Goal: Information Seeking & Learning: Learn about a topic

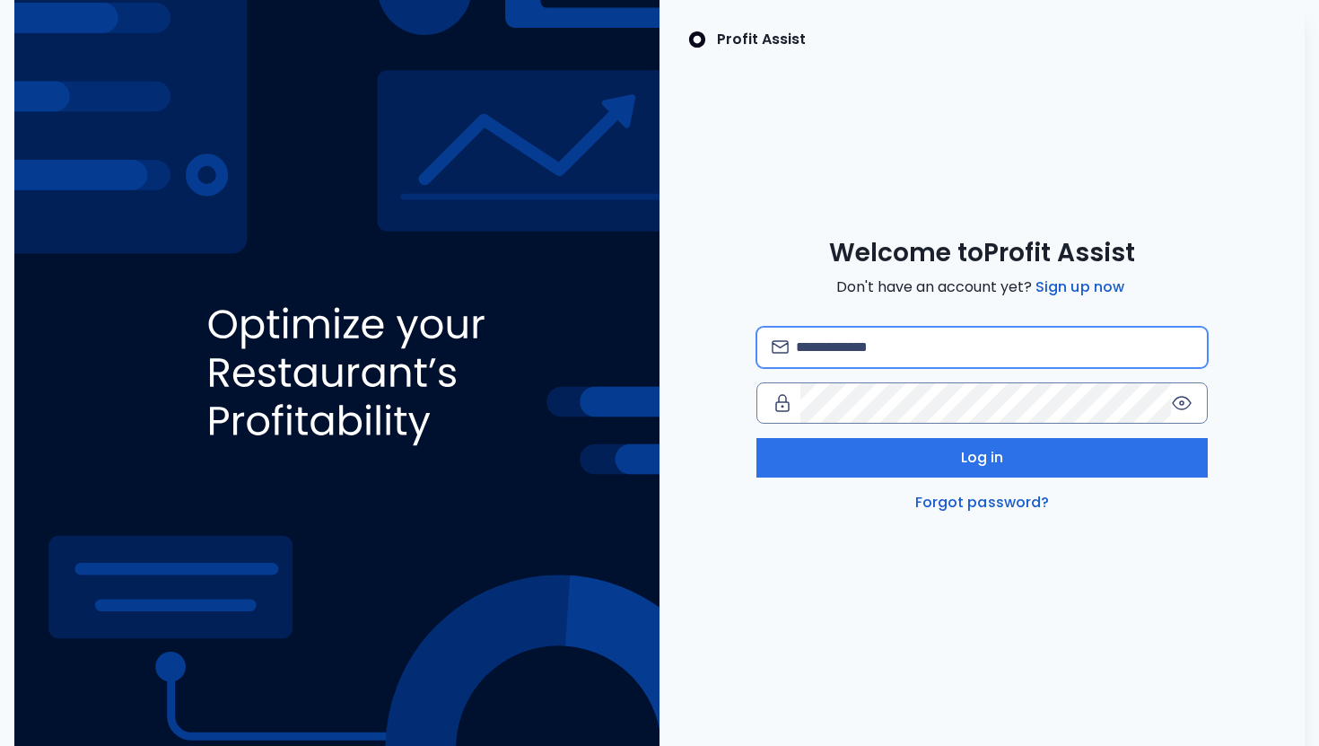
click at [969, 361] on input "email" at bounding box center [994, 347] width 397 height 39
type input "**********"
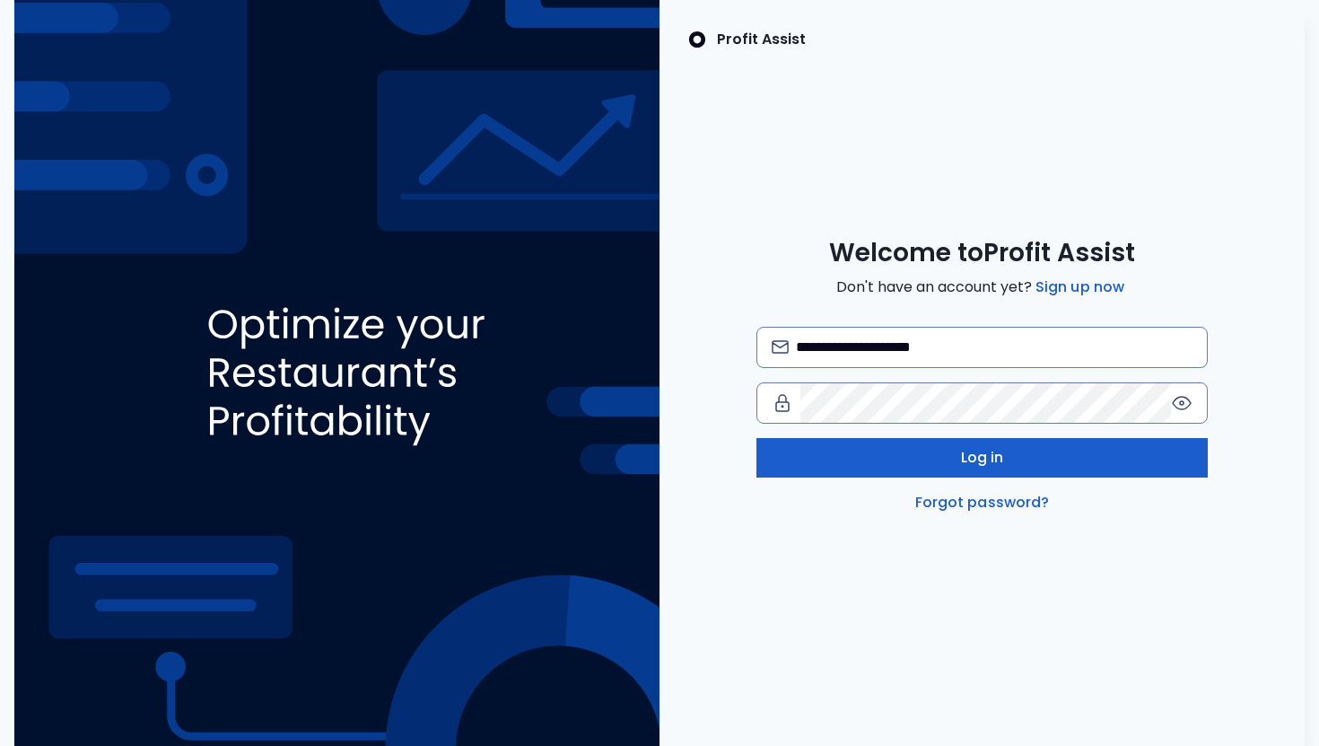
click at [951, 469] on button "Log in" at bounding box center [981, 457] width 451 height 39
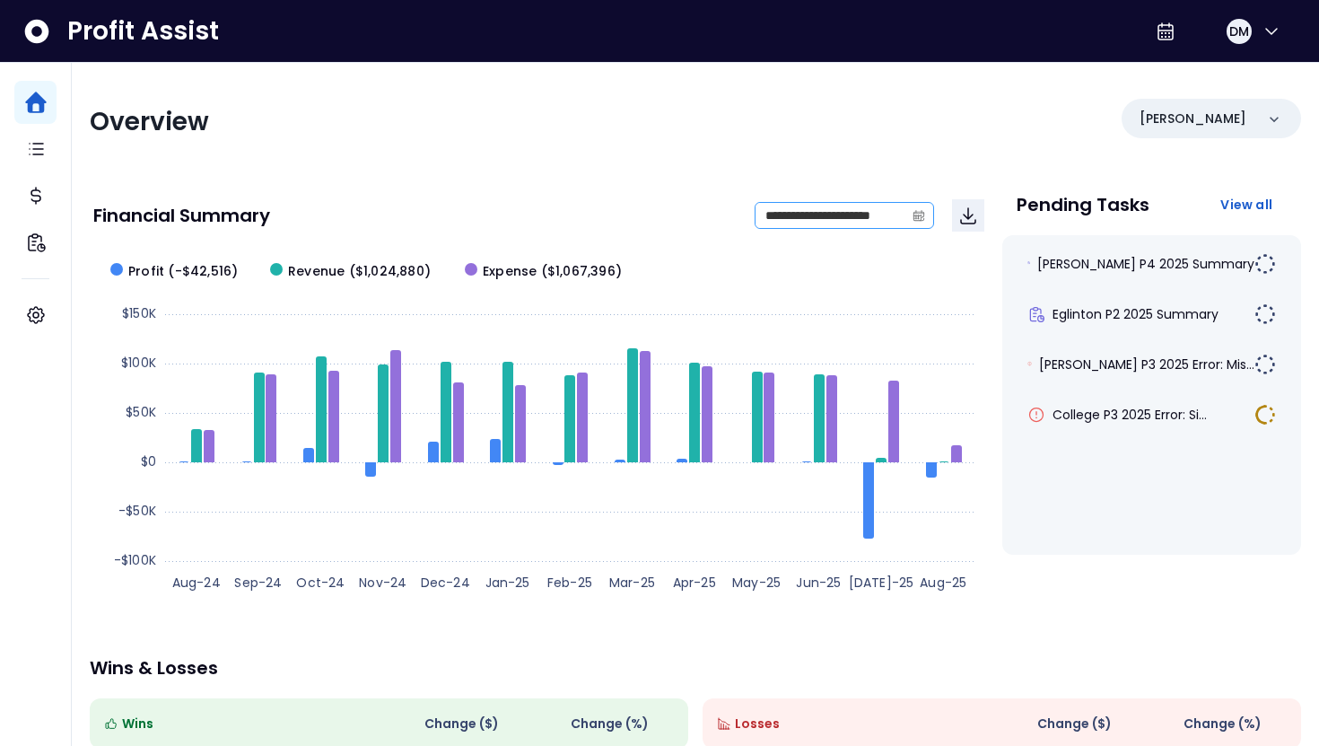
click at [922, 219] on icon "calendar" at bounding box center [919, 215] width 9 height 11
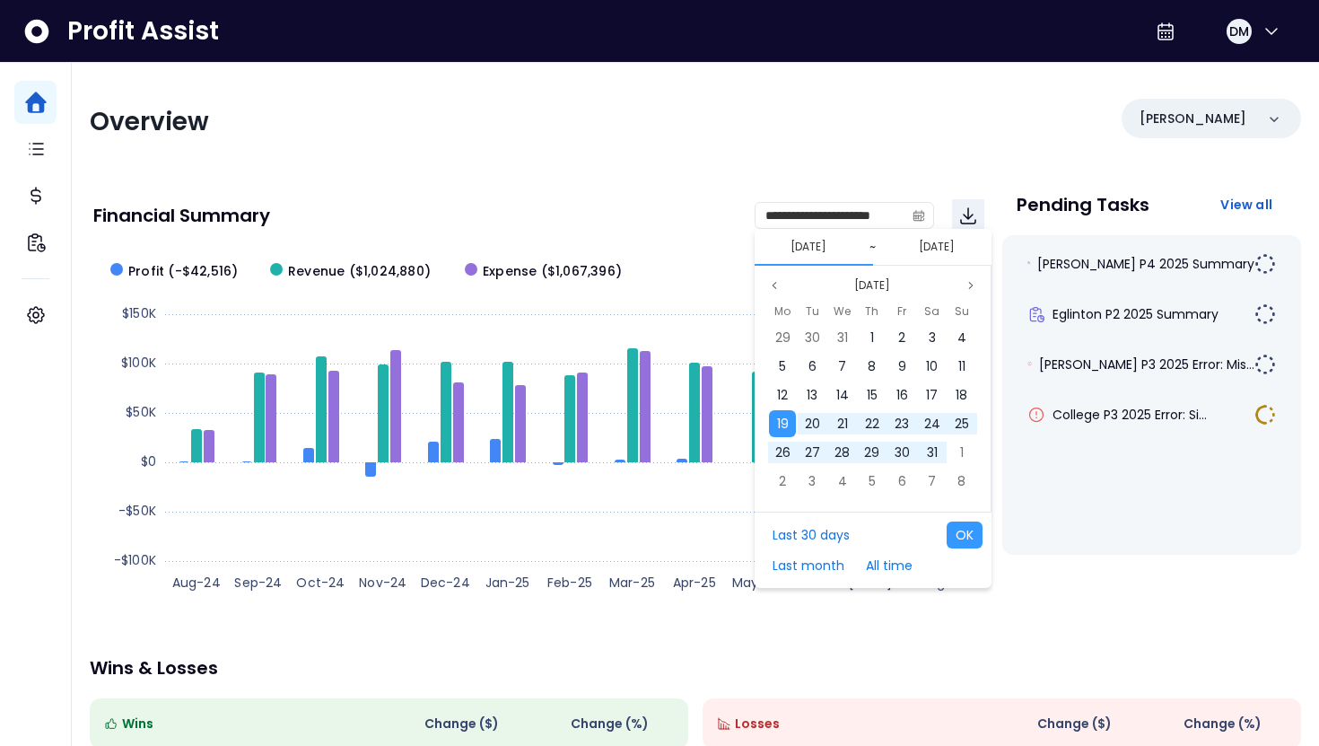
click at [915, 249] on button "[DATE]" at bounding box center [937, 247] width 50 height 22
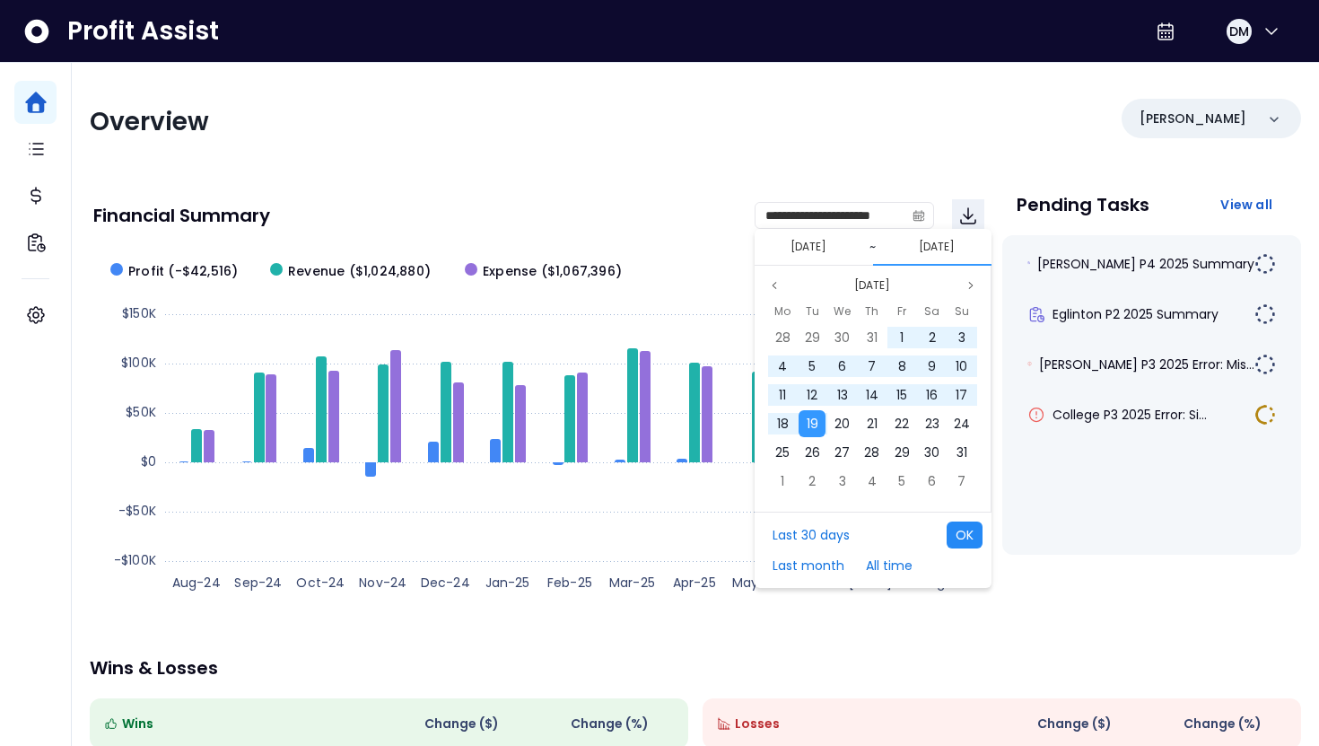
click at [975, 537] on button "OK" at bounding box center [965, 534] width 36 height 27
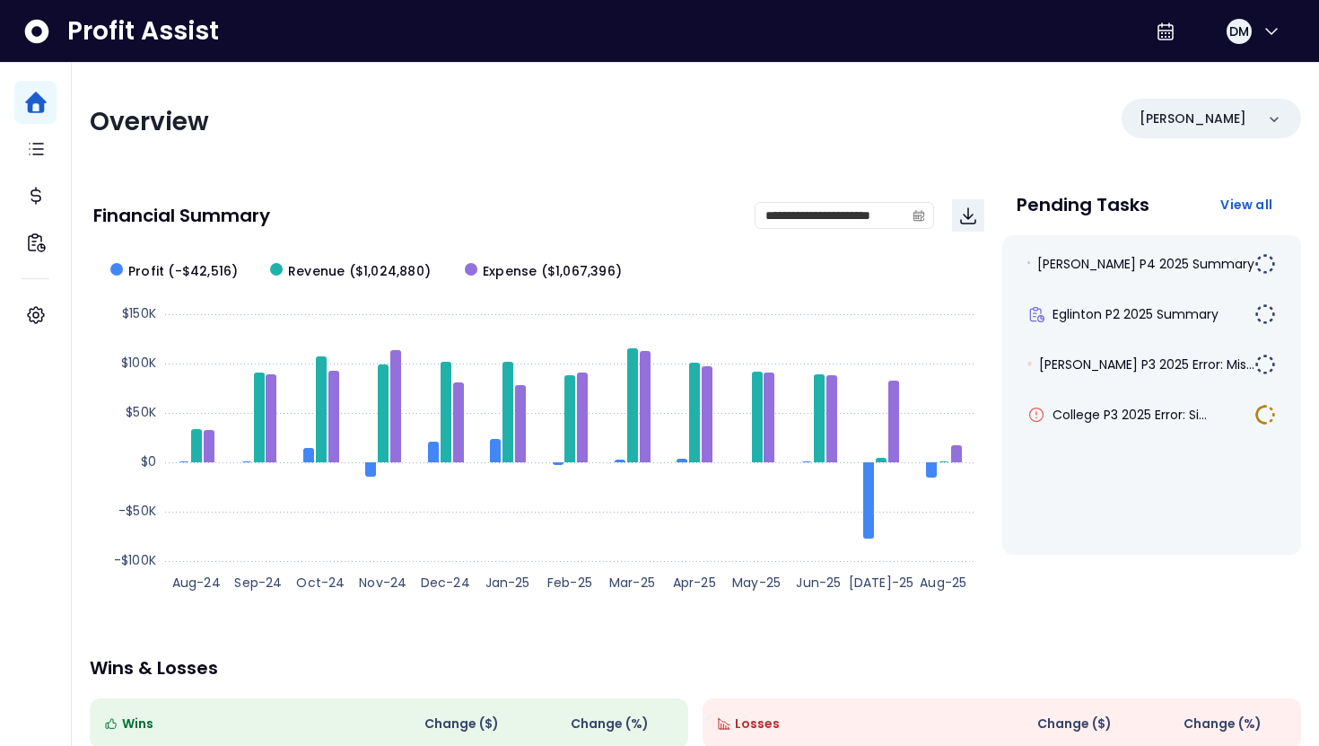
click at [590, 168] on div "**********" at bounding box center [695, 594] width 1247 height 1062
click at [864, 214] on input "**********" at bounding box center [829, 215] width 149 height 25
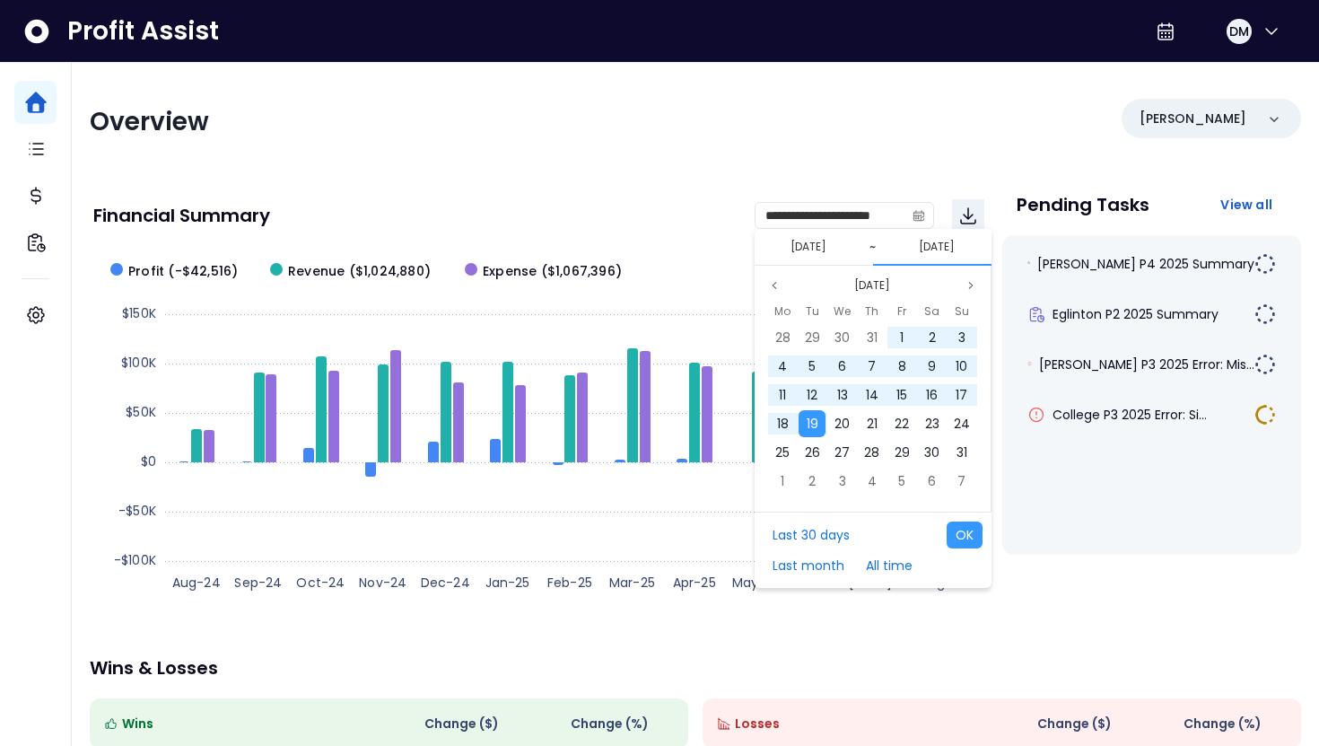
click at [829, 251] on button "[DATE]" at bounding box center [808, 247] width 50 height 22
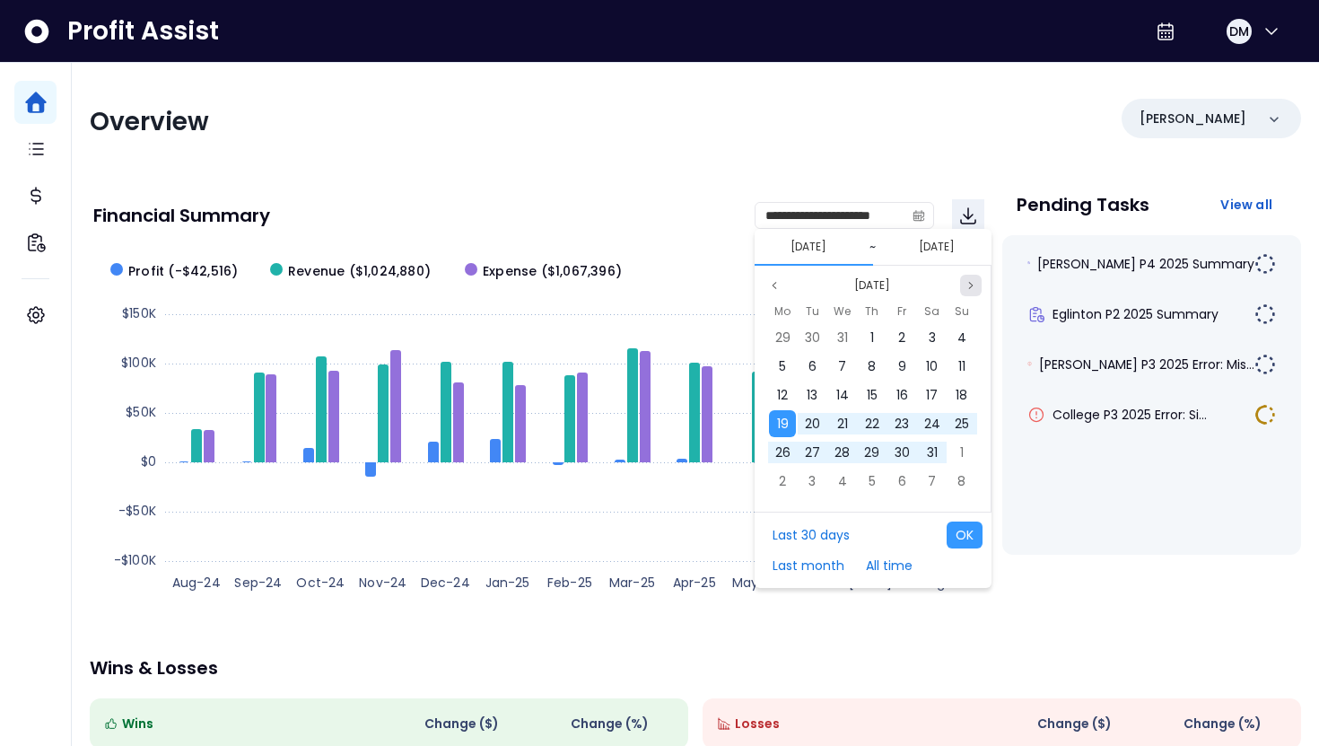
click at [968, 283] on icon "page next" at bounding box center [970, 285] width 11 height 11
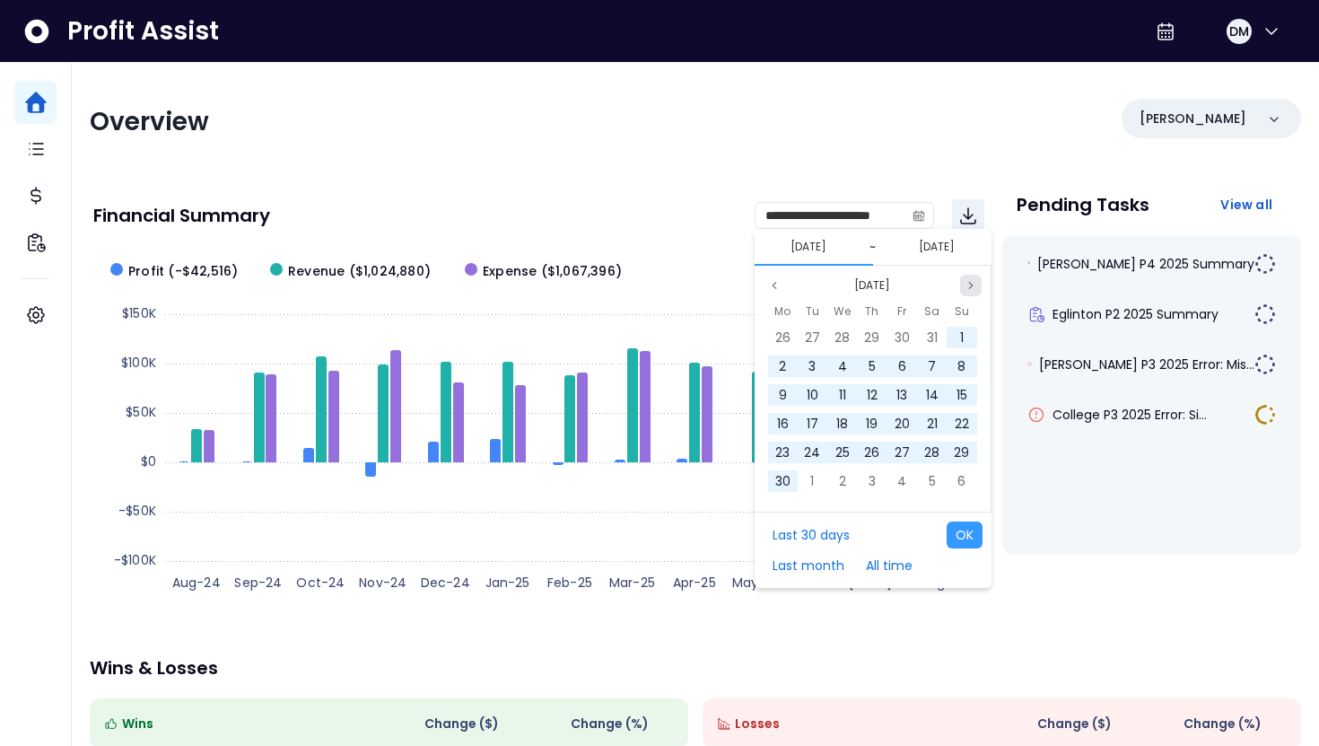
click at [968, 283] on icon "page next" at bounding box center [970, 285] width 11 height 11
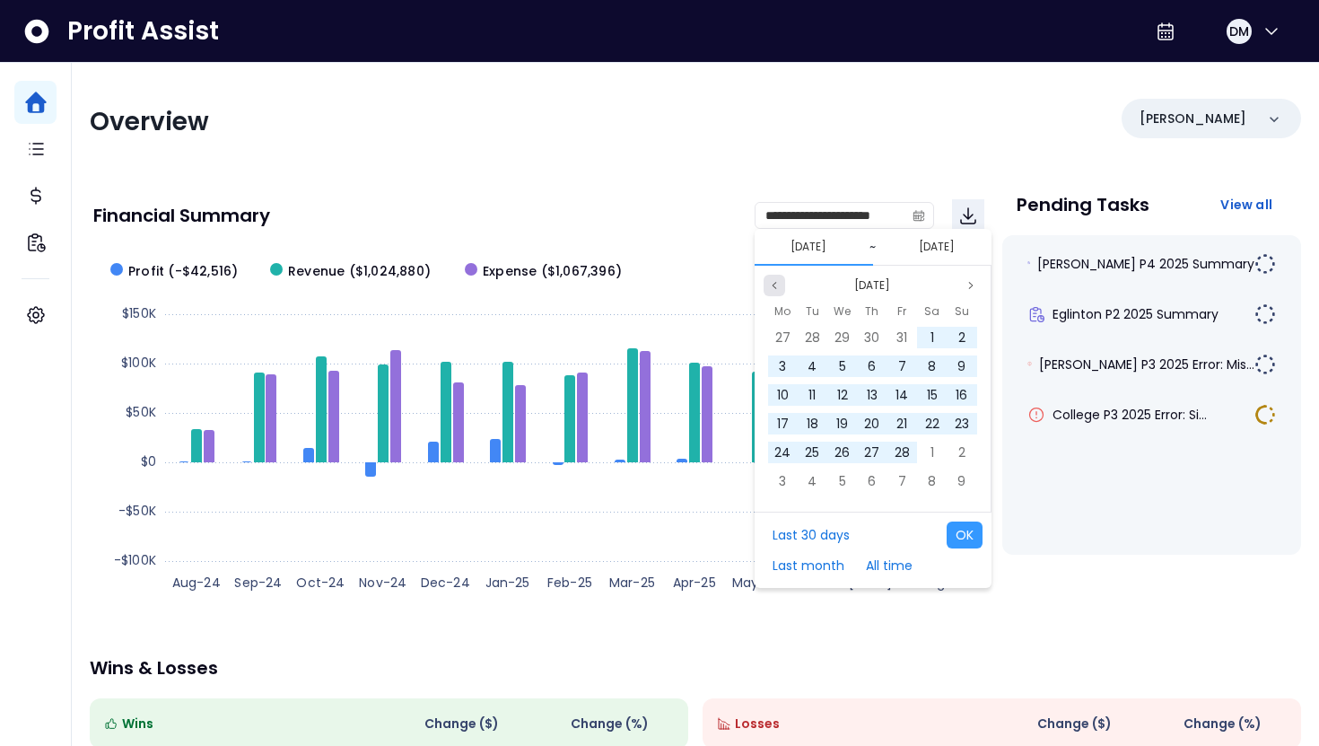
click at [764, 282] on button "Previous month" at bounding box center [775, 286] width 22 height 22
click at [842, 334] on span "1" at bounding box center [843, 337] width 4 height 18
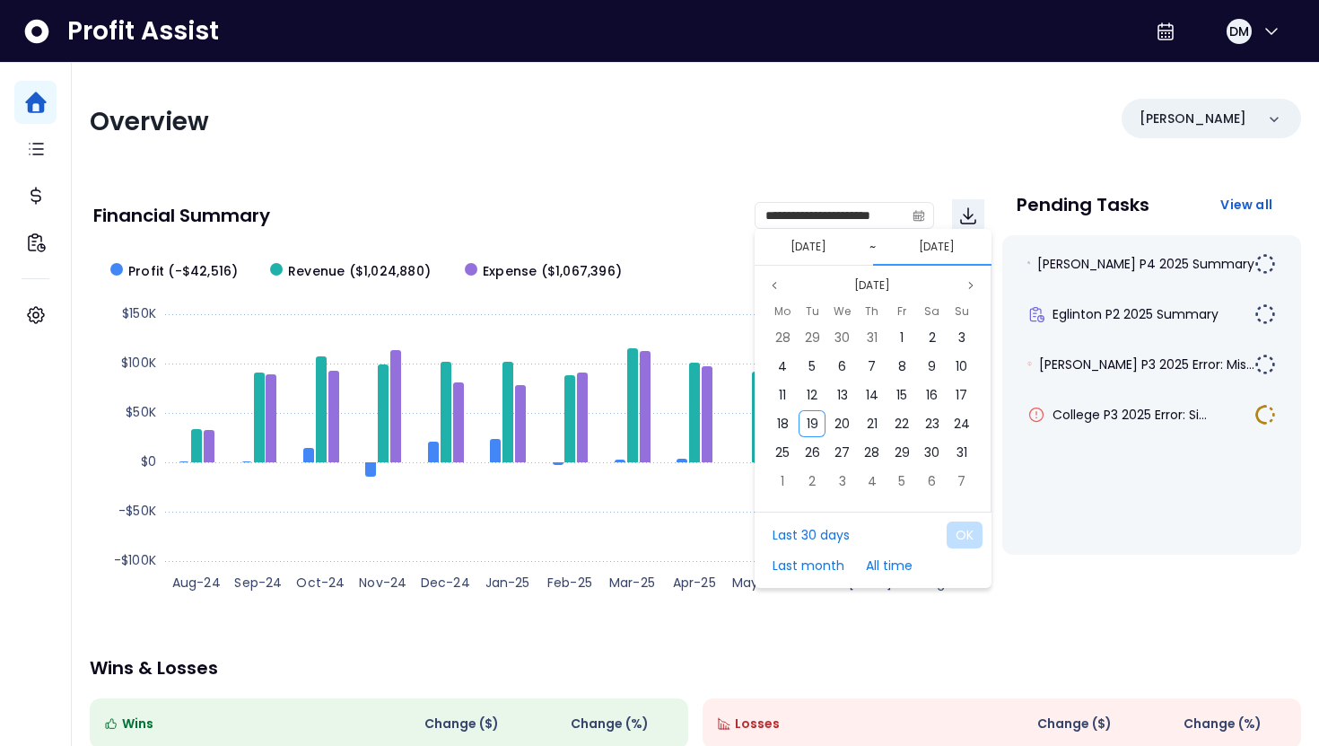
click at [950, 251] on button "[DATE]" at bounding box center [937, 247] width 50 height 22
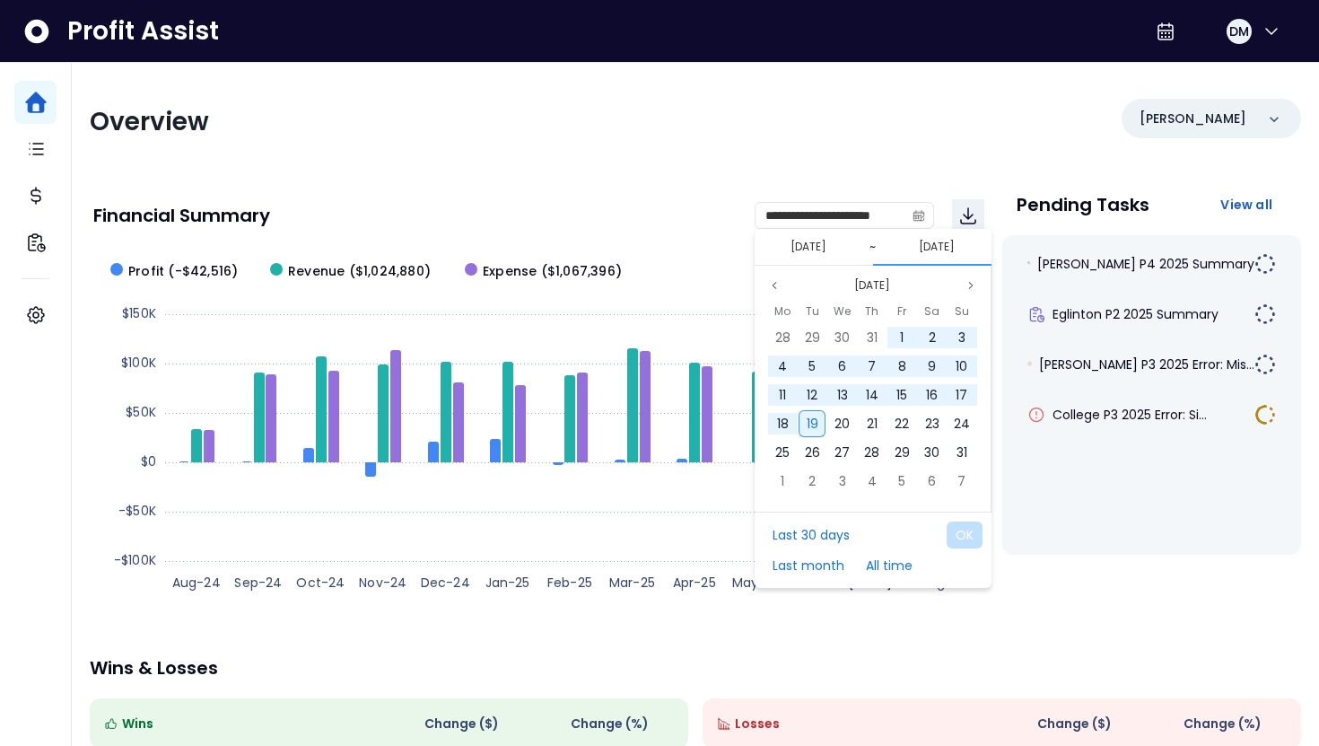
click at [818, 424] on div "19" at bounding box center [812, 423] width 27 height 27
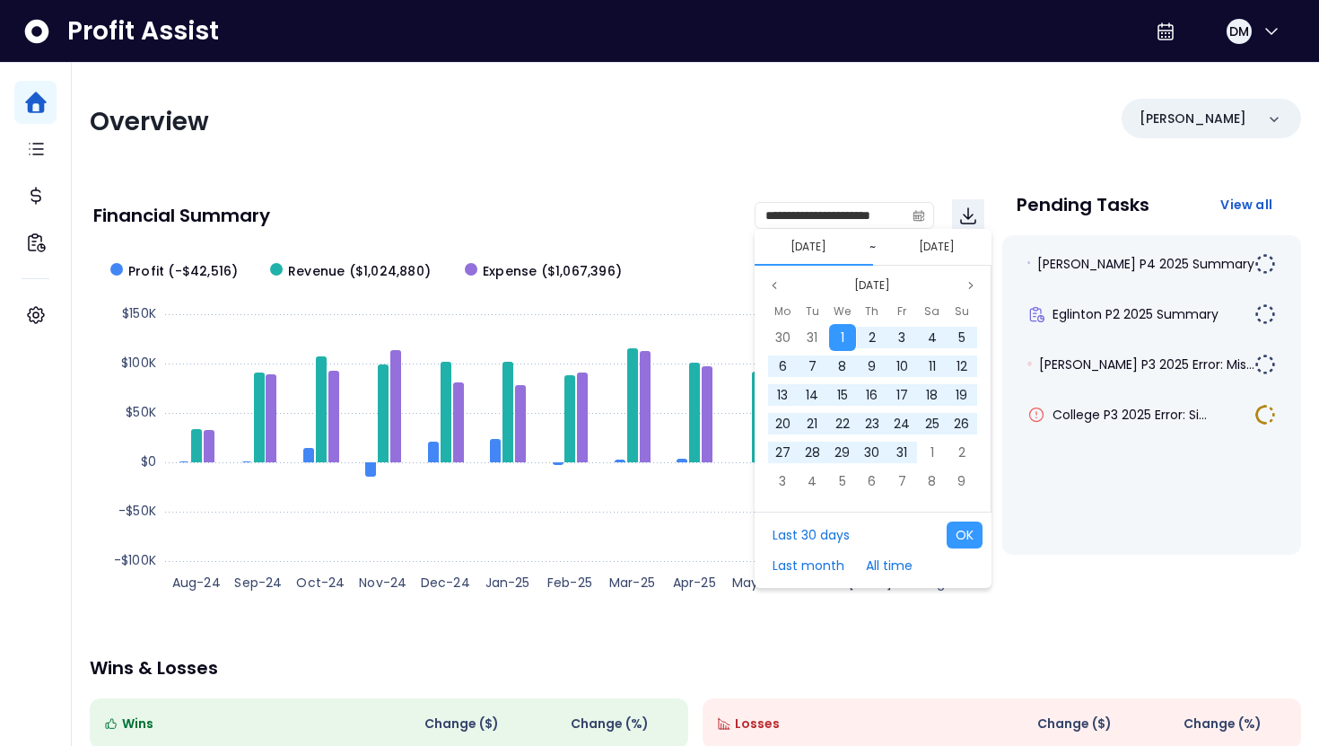
click at [974, 520] on div "Last 30 days Last month All time OK" at bounding box center [873, 549] width 237 height 76
click at [972, 533] on button "OK" at bounding box center [965, 534] width 36 height 27
type input "**********"
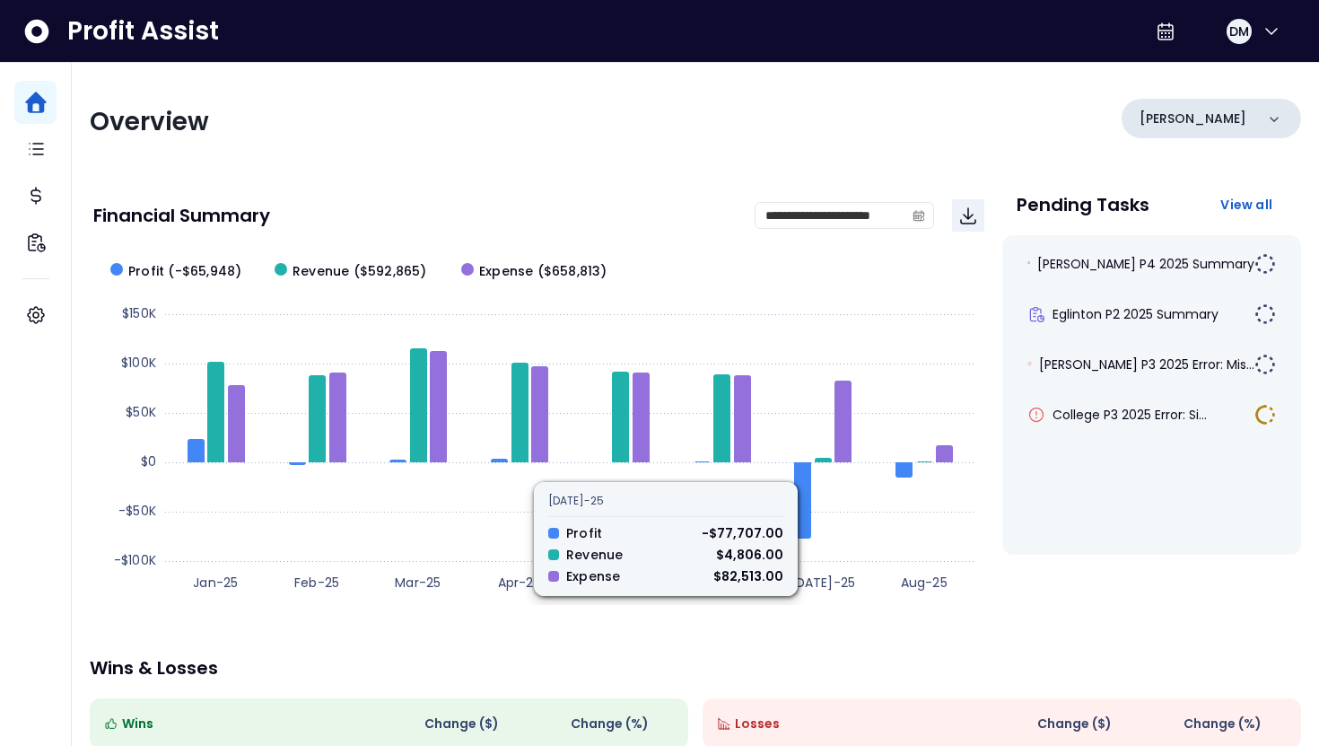
click at [1190, 112] on p "[PERSON_NAME]" at bounding box center [1193, 118] width 107 height 19
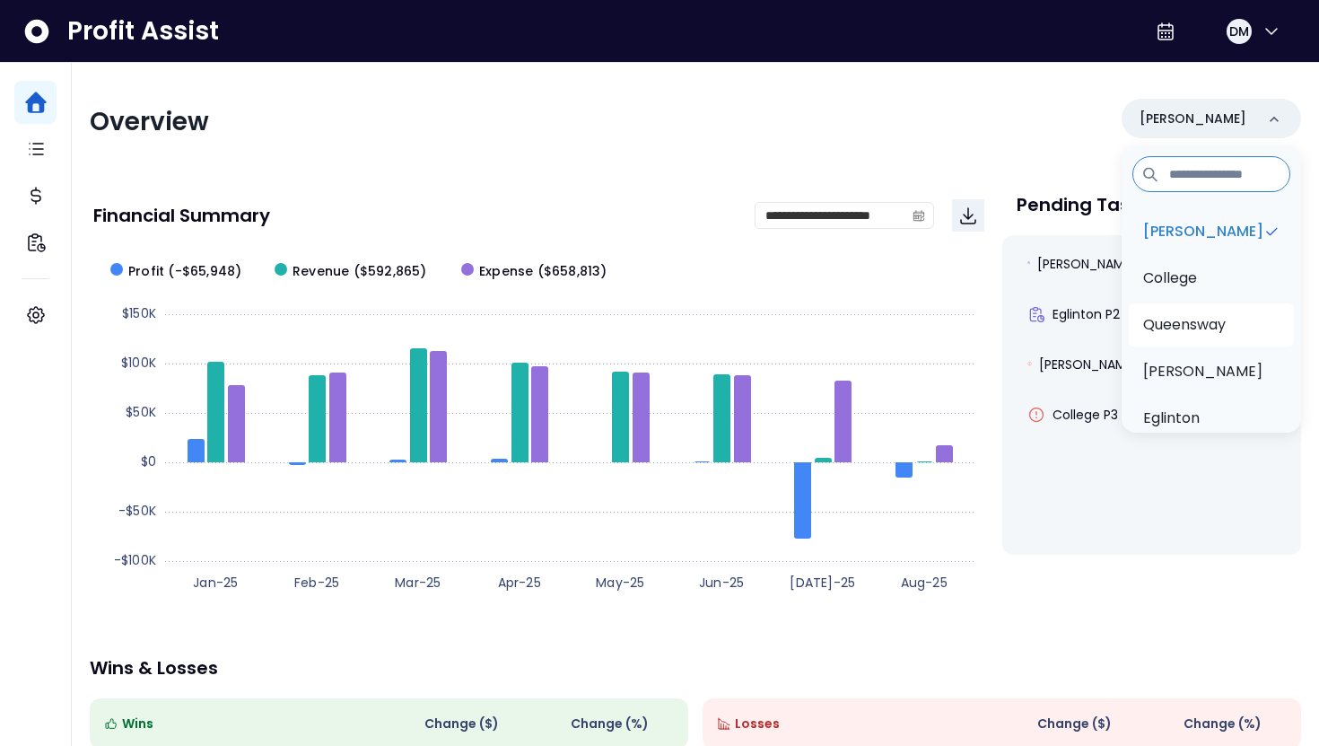
scroll to position [74, 0]
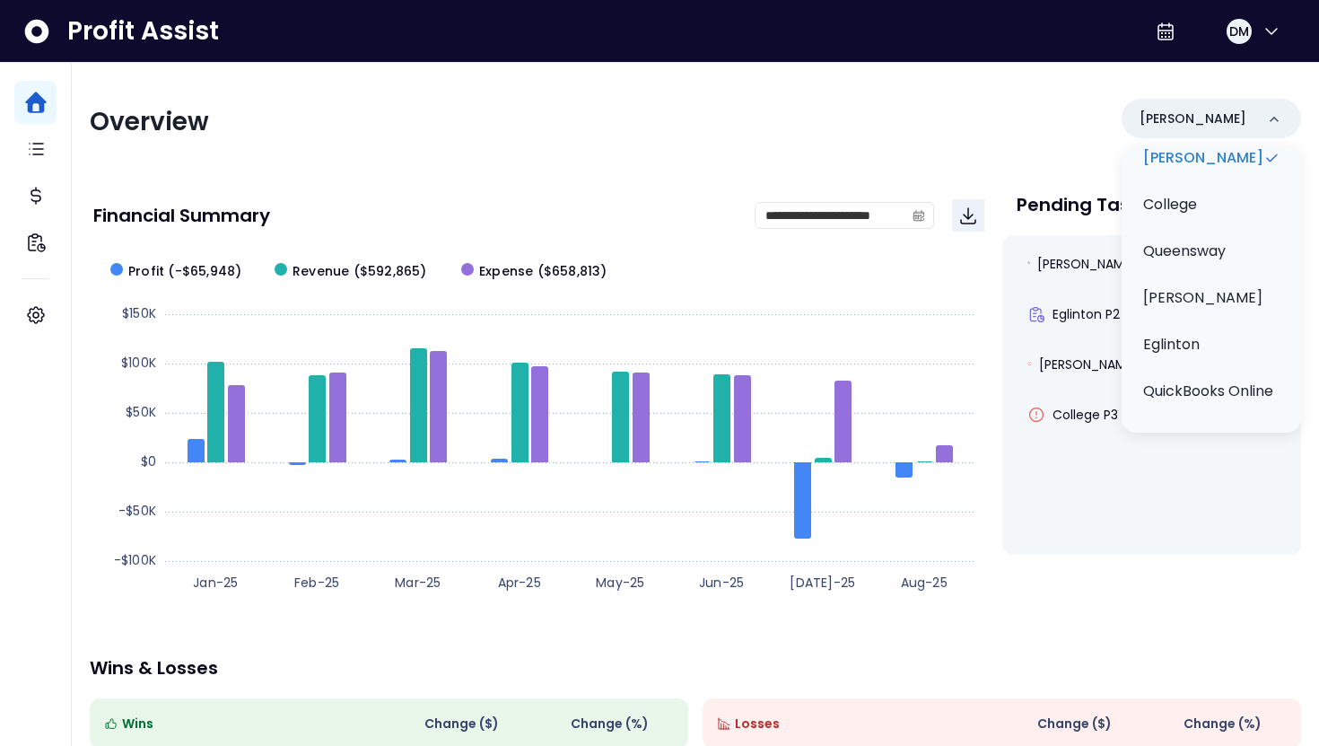
click at [726, 107] on div "Overview [PERSON_NAME][GEOGRAPHIC_DATA] [GEOGRAPHIC_DATA] [PERSON_NAME] QuickBo…" at bounding box center [695, 122] width 1211 height 47
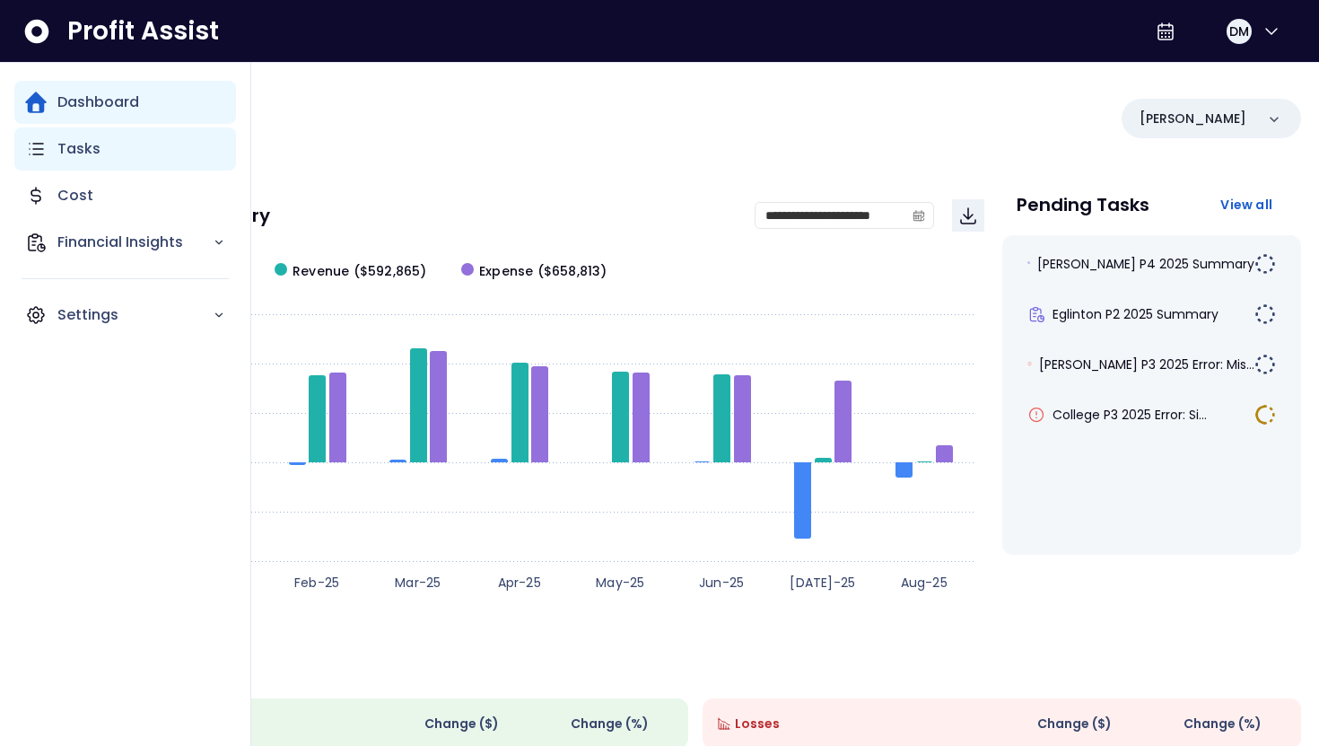
click at [76, 154] on p "Tasks" at bounding box center [78, 149] width 43 height 22
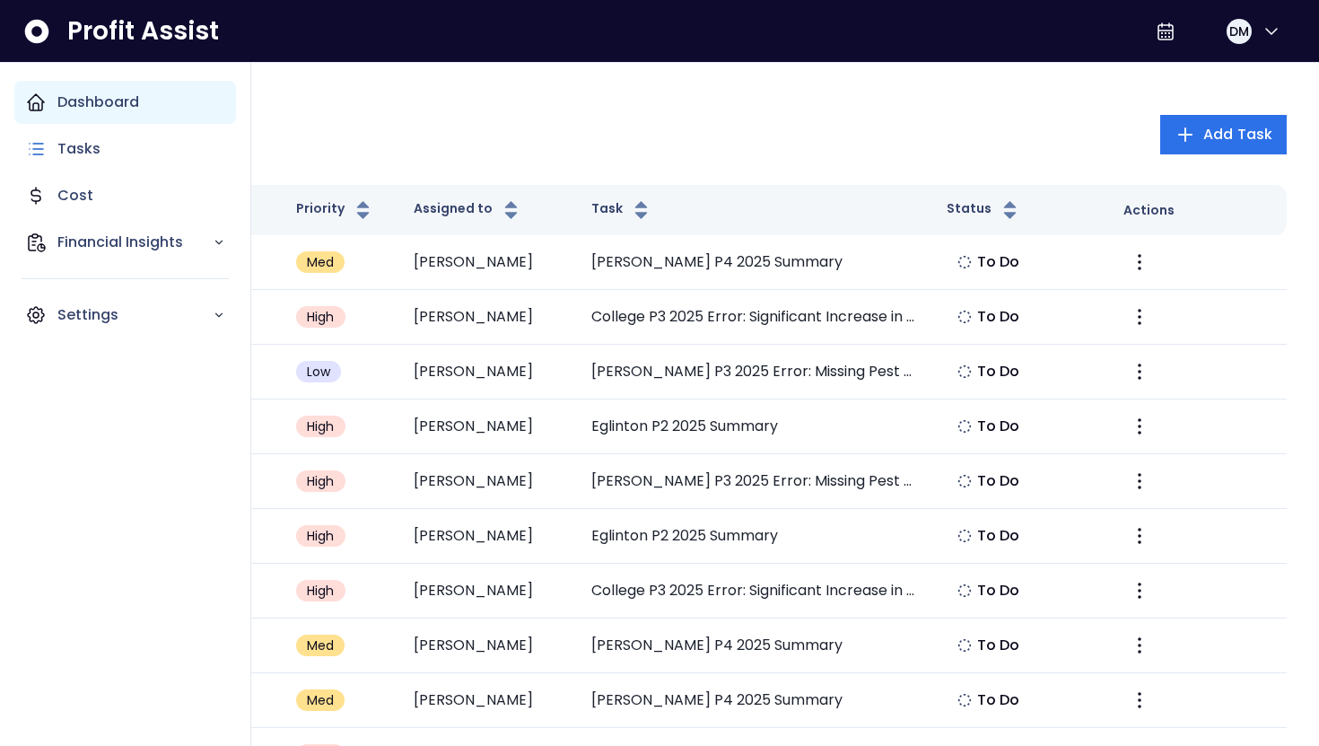
click at [75, 98] on p "Dashboard" at bounding box center [98, 103] width 82 height 22
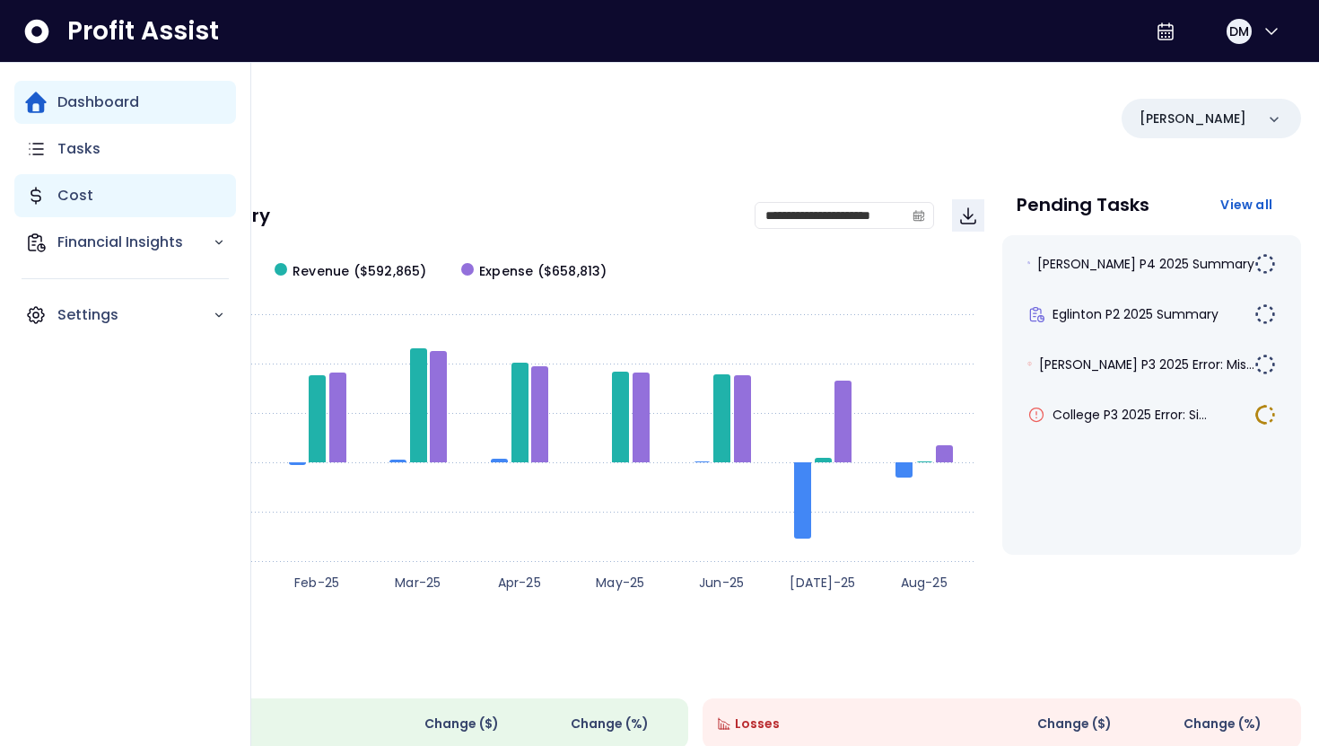
click at [105, 196] on div "Cost" at bounding box center [125, 195] width 222 height 43
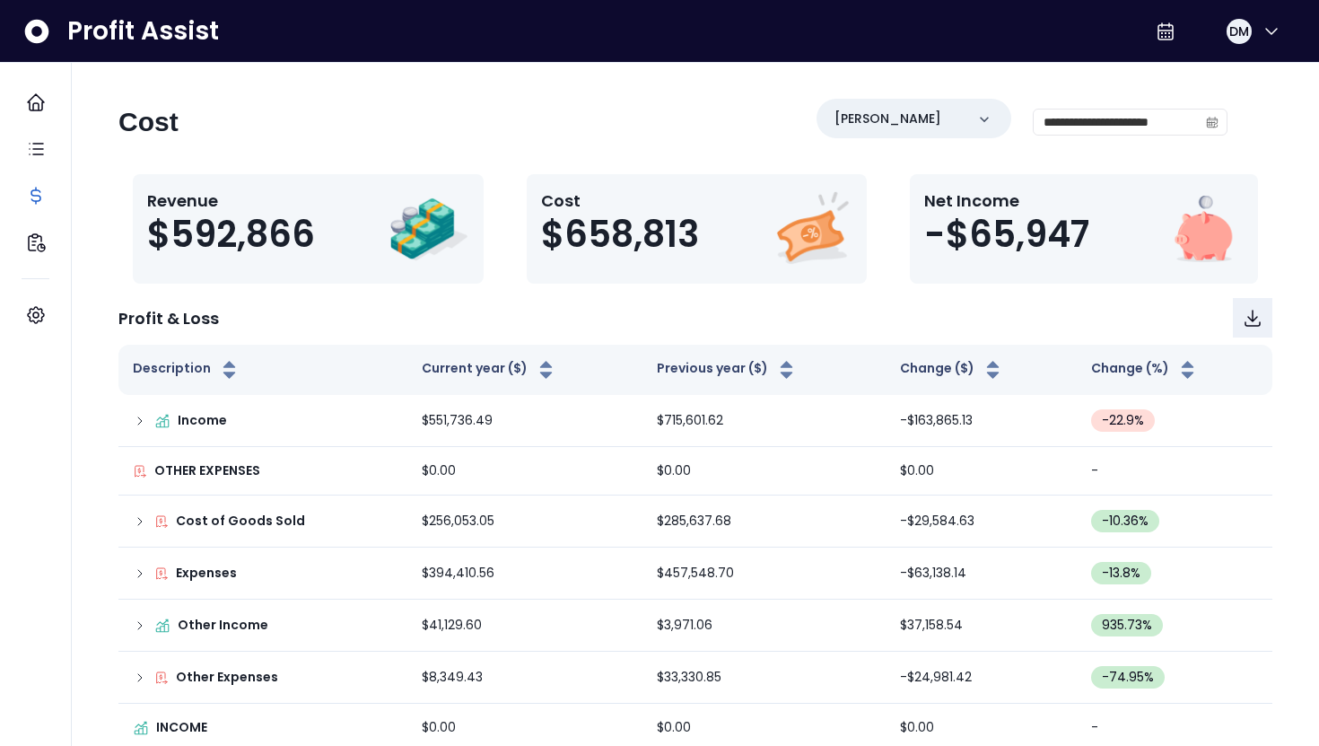
click at [1005, 229] on span "-$65,947" at bounding box center [1006, 234] width 165 height 43
click at [943, 113] on div "[PERSON_NAME]" at bounding box center [914, 118] width 195 height 39
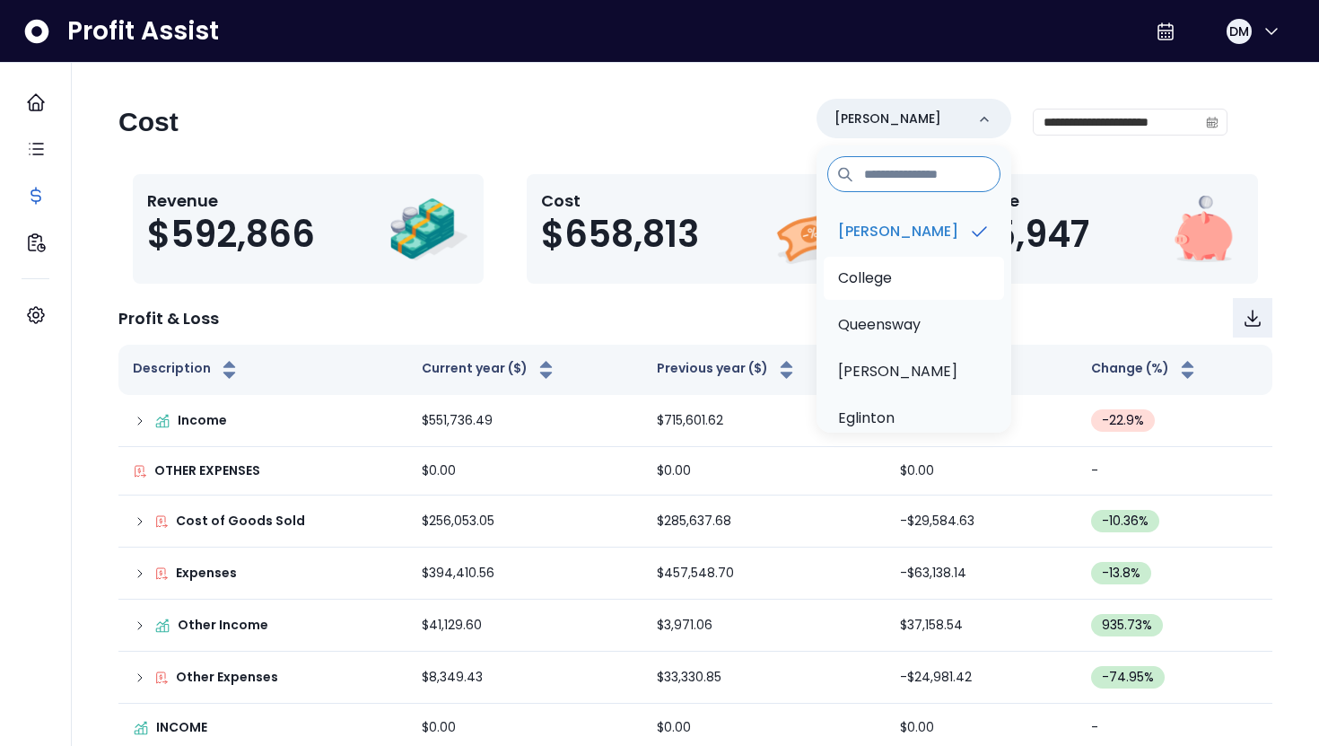
click at [903, 286] on li "College" at bounding box center [914, 278] width 180 height 43
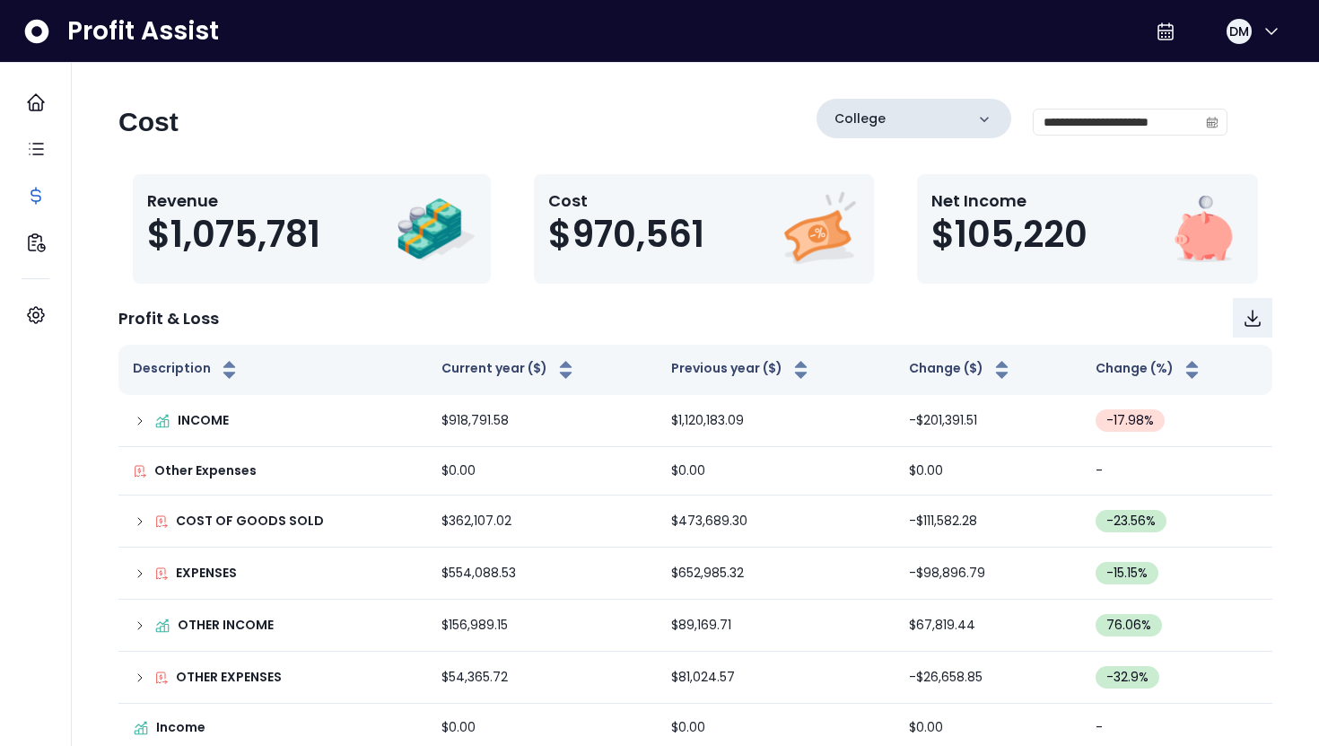
click at [928, 113] on div "College" at bounding box center [914, 118] width 195 height 39
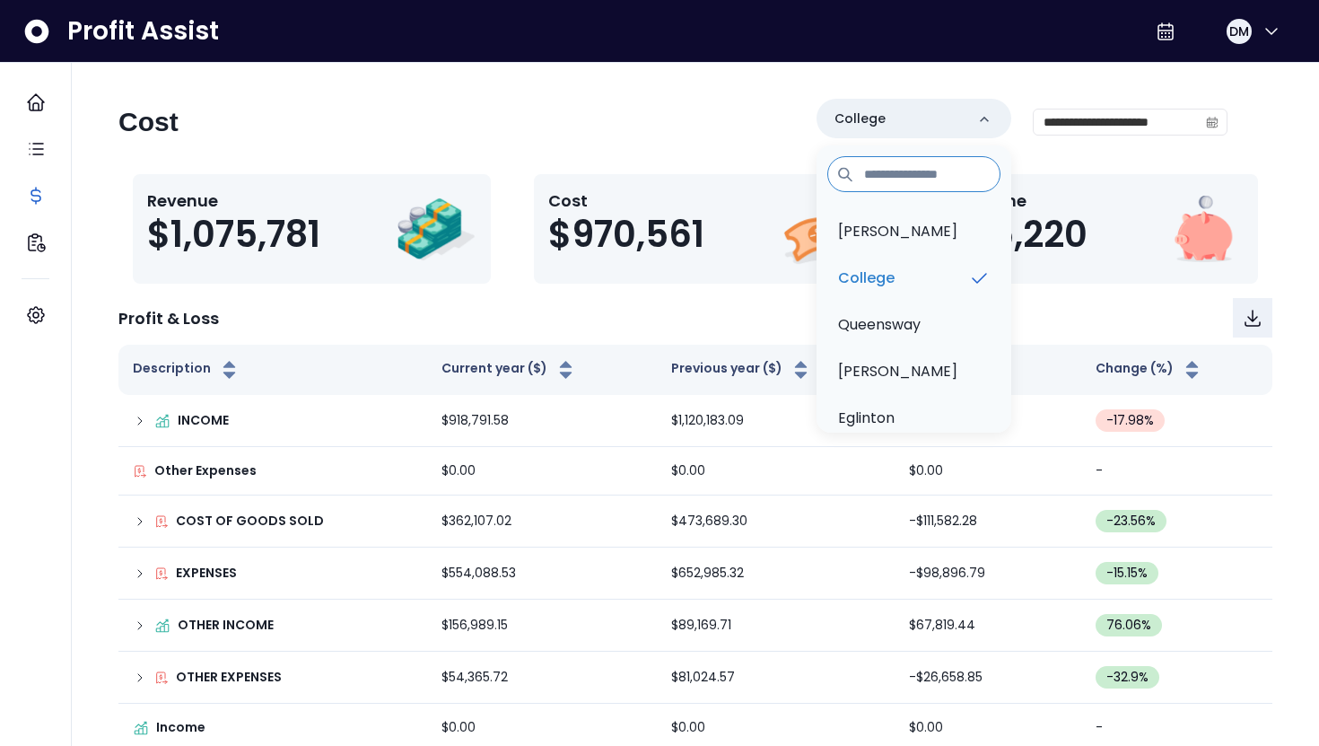
click at [640, 153] on div "**********" at bounding box center [672, 129] width 1109 height 61
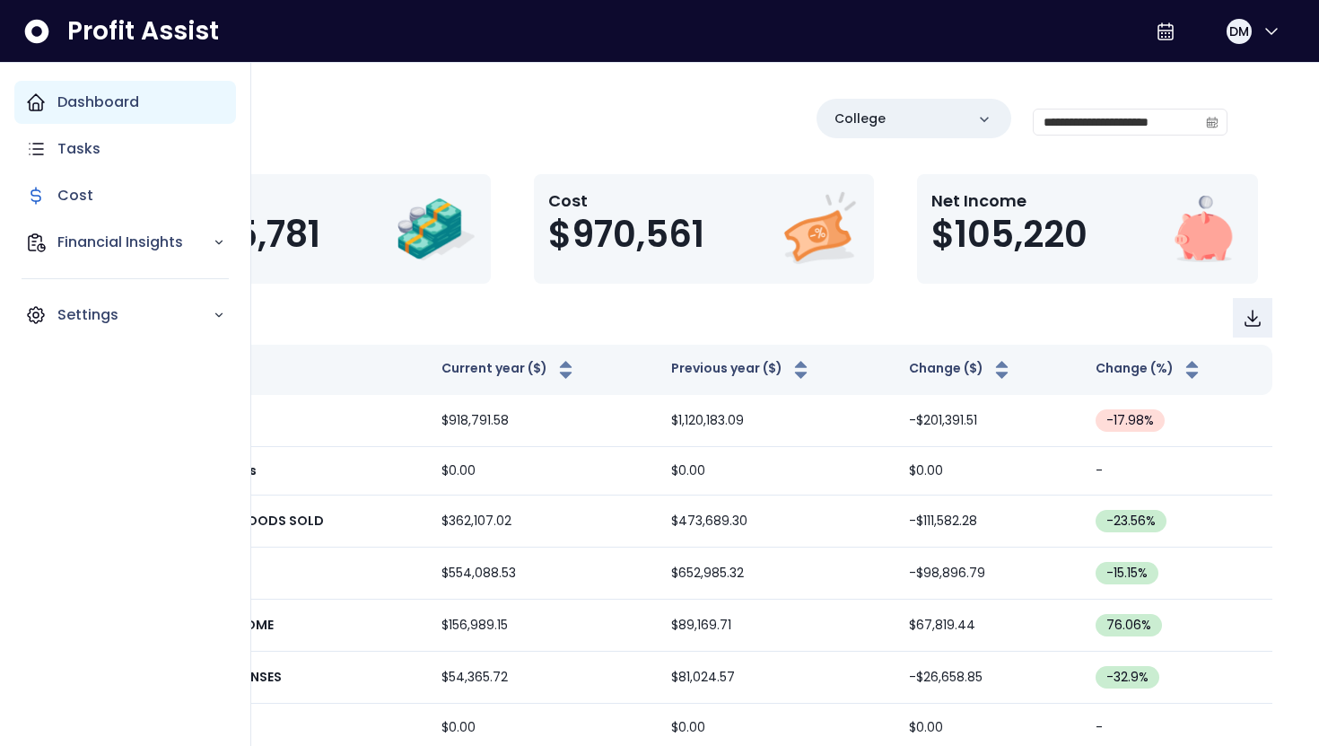
click at [43, 107] on icon "Main navigation" at bounding box center [36, 103] width 22 height 22
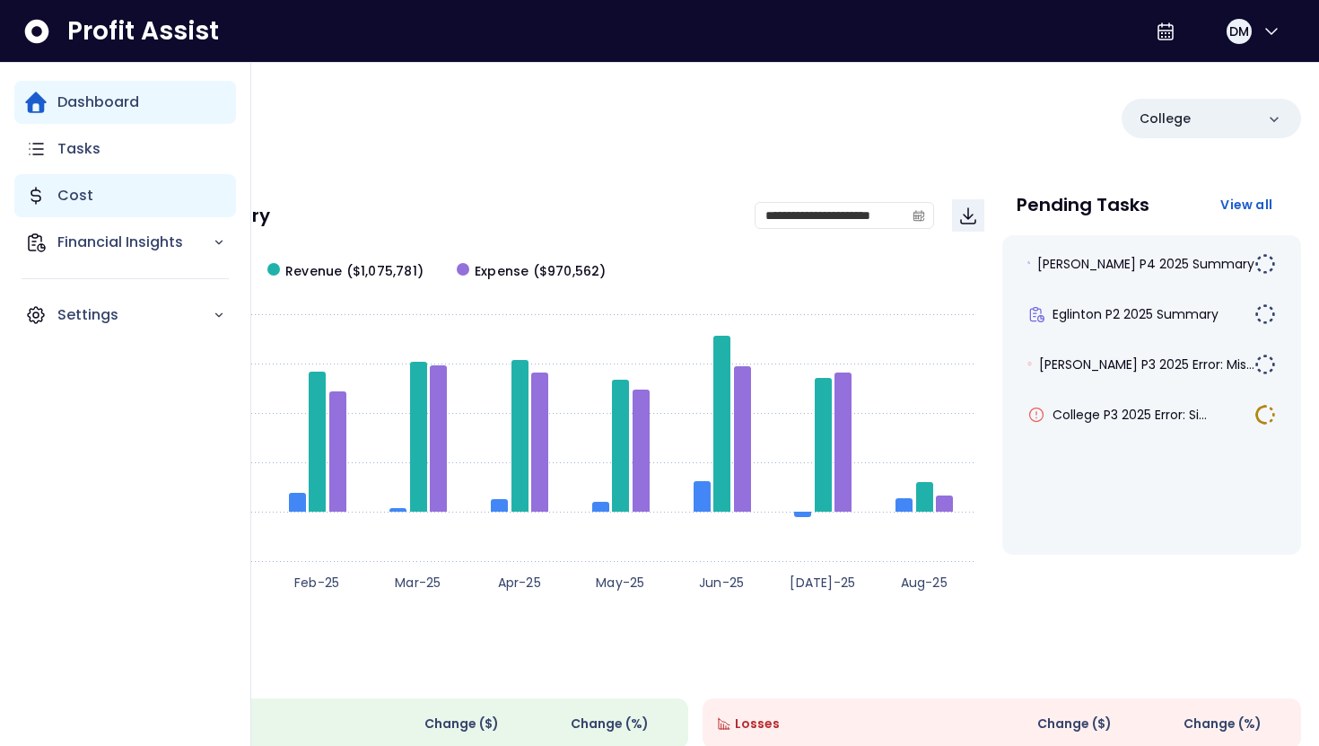
click at [89, 193] on p "Cost" at bounding box center [75, 196] width 36 height 22
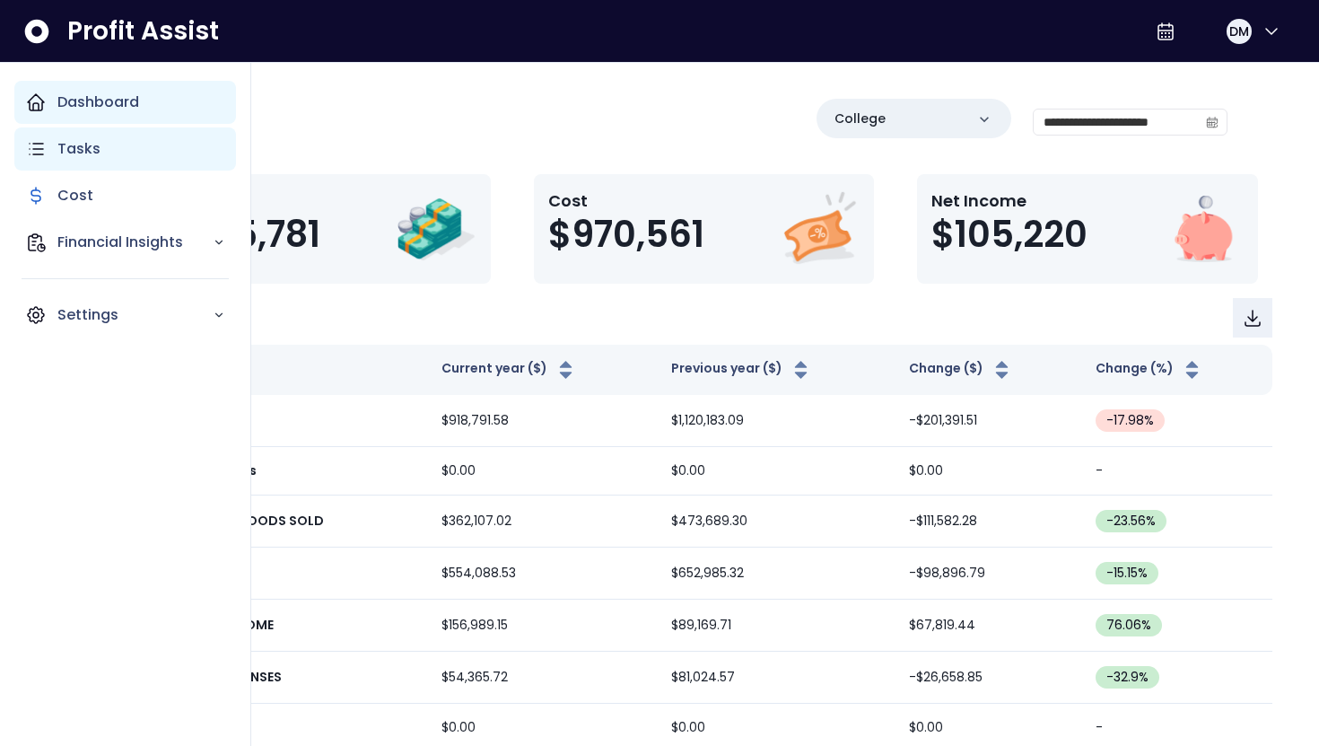
click at [97, 156] on p "Tasks" at bounding box center [78, 149] width 43 height 22
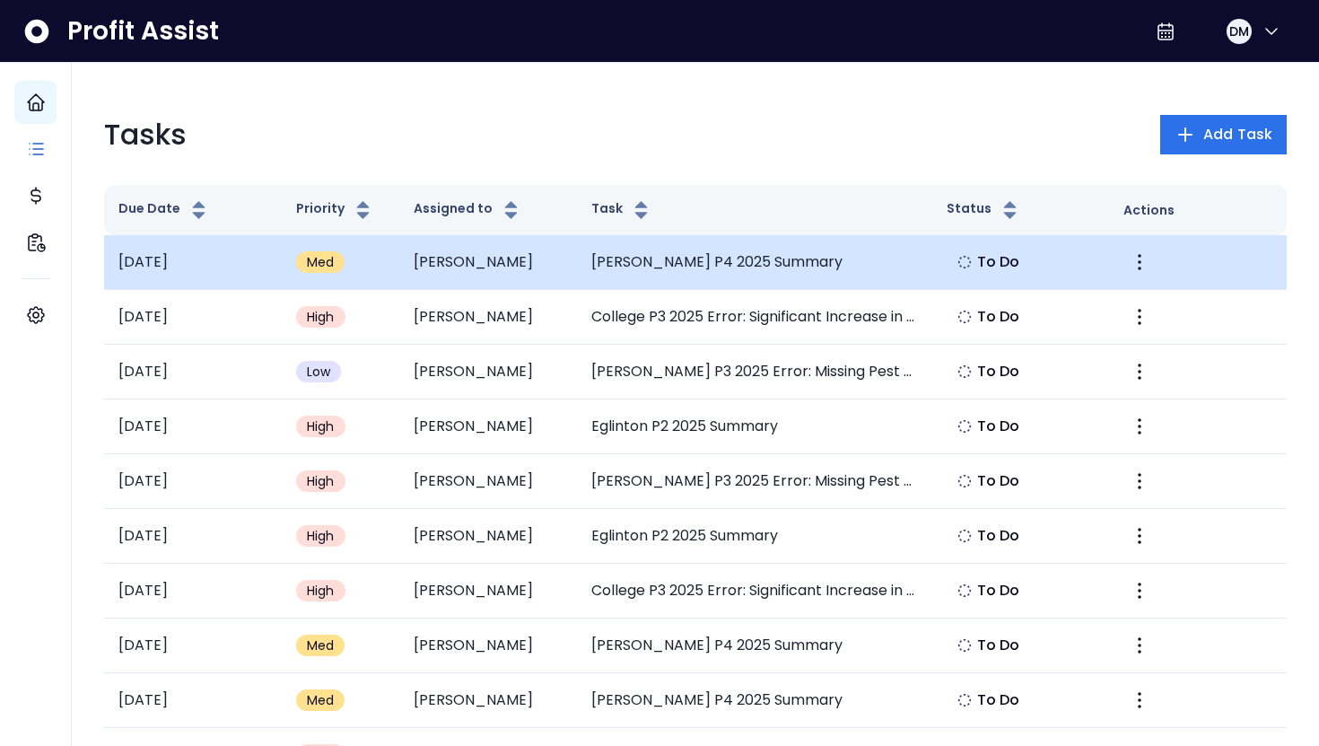
click at [420, 267] on td "[PERSON_NAME]" at bounding box center [488, 262] width 178 height 55
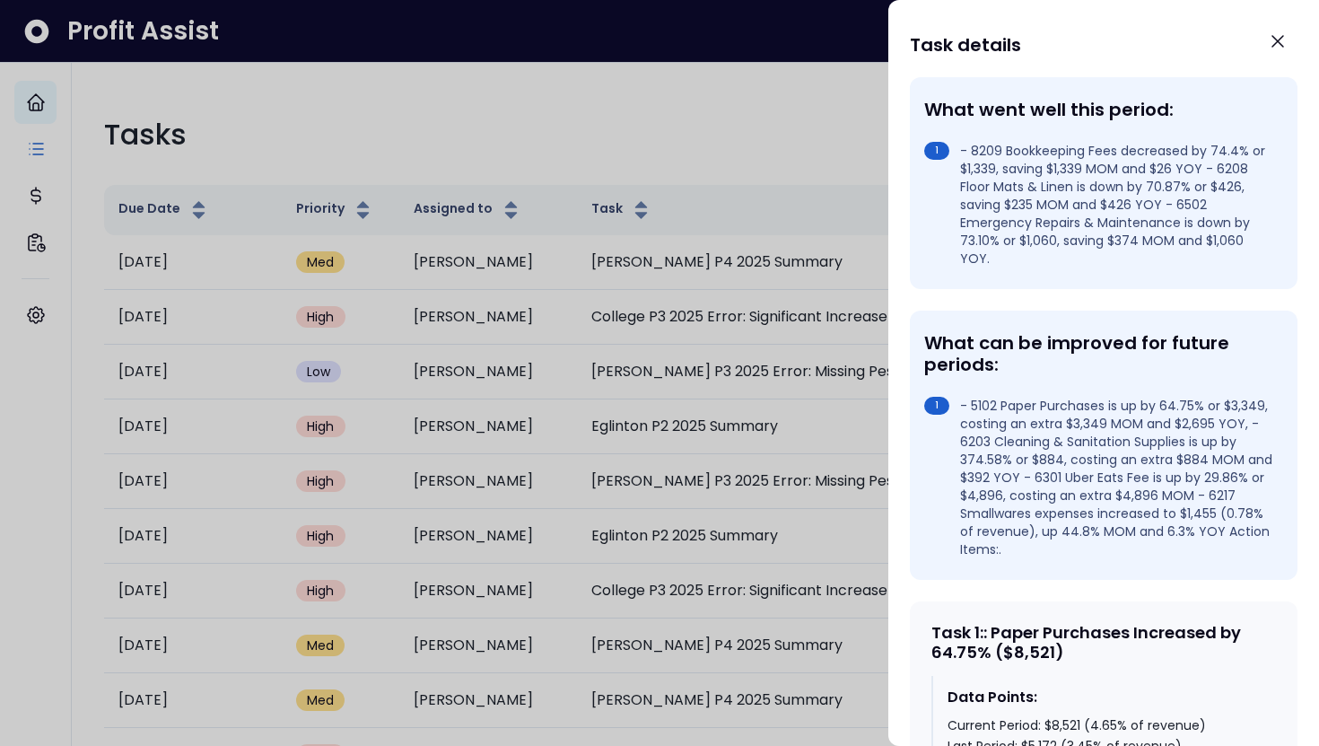
scroll to position [333, 0]
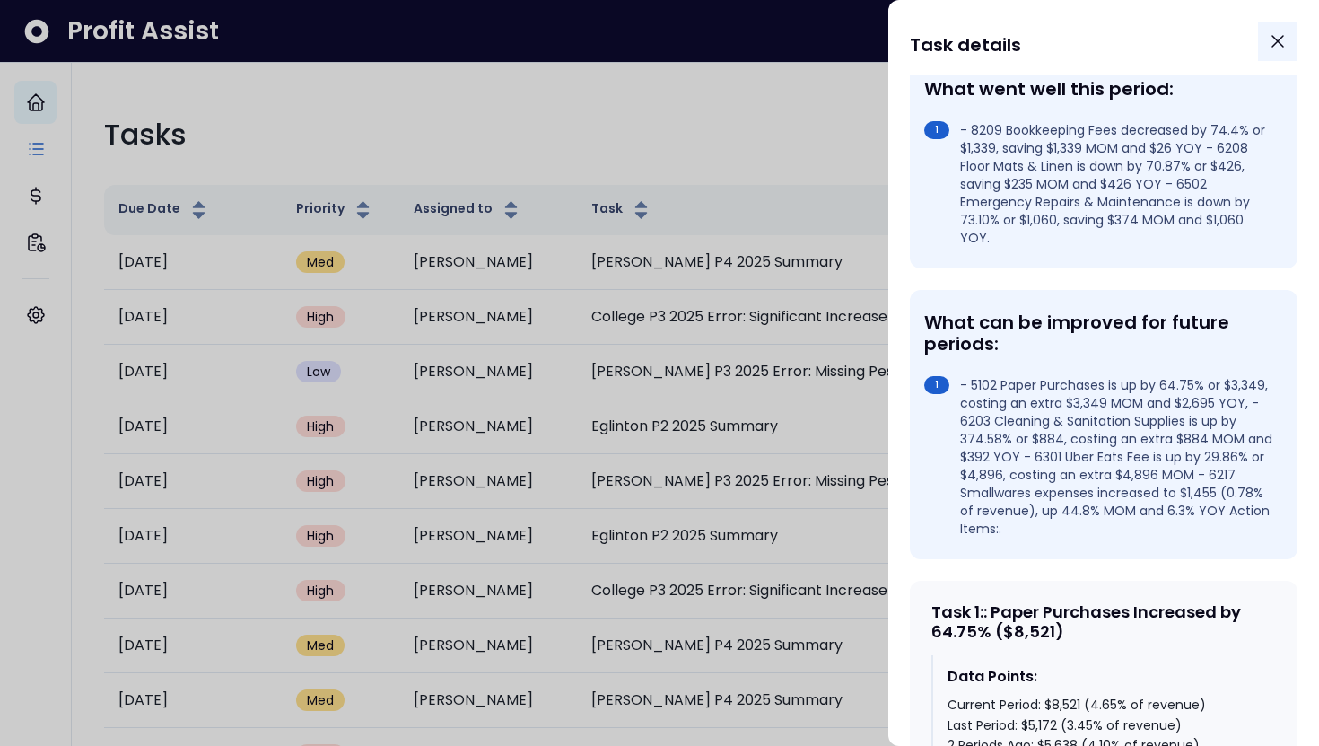
click at [1279, 49] on icon "Close" at bounding box center [1278, 42] width 22 height 22
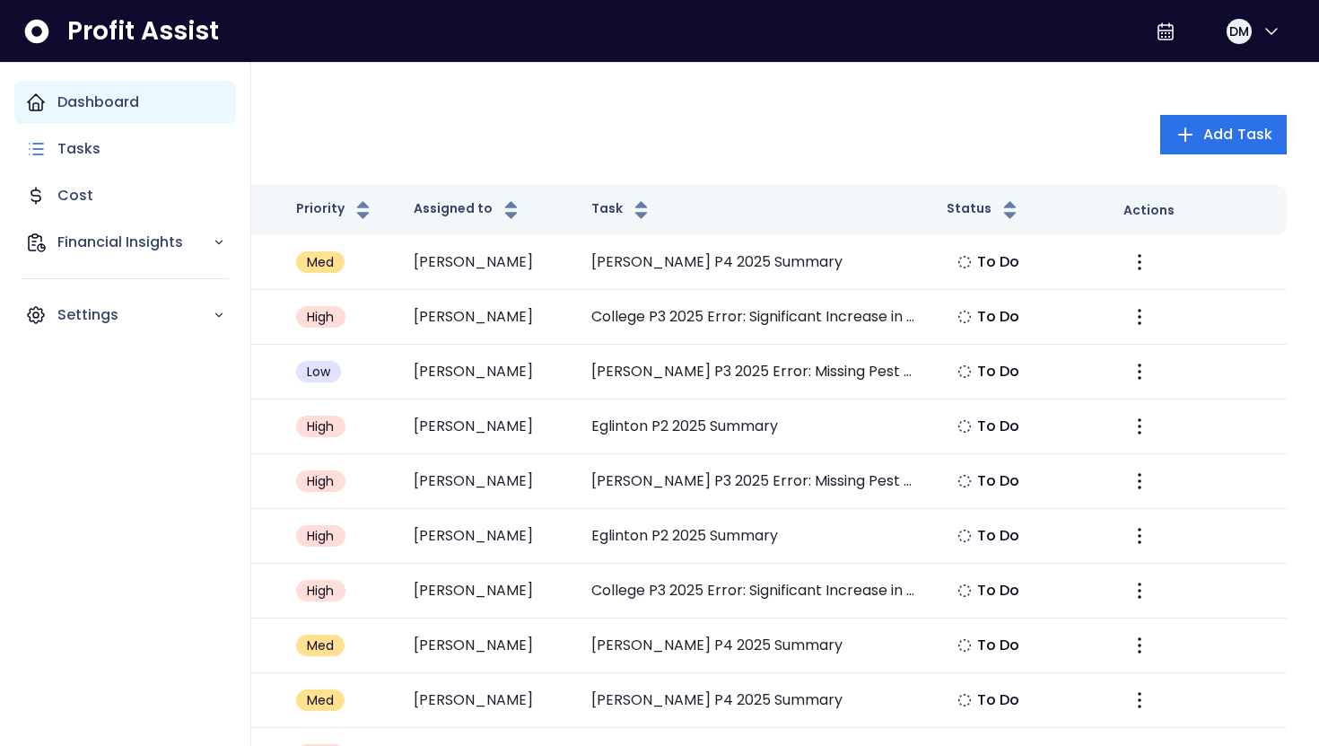
click at [49, 109] on div "Dashboard" at bounding box center [125, 102] width 222 height 43
